Goal: Transaction & Acquisition: Subscribe to service/newsletter

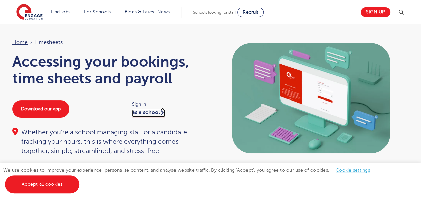
click at [141, 111] on link "as a school" at bounding box center [148, 113] width 33 height 8
click at [374, 13] on link "Sign up" at bounding box center [375, 12] width 29 height 10
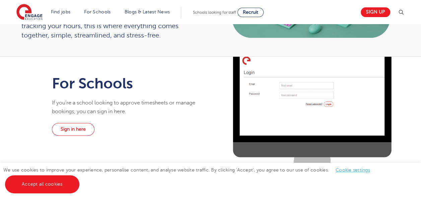
scroll to position [116, 0]
click at [81, 129] on link "Sign in here" at bounding box center [73, 129] width 43 height 13
